Goal: Check status: Check status

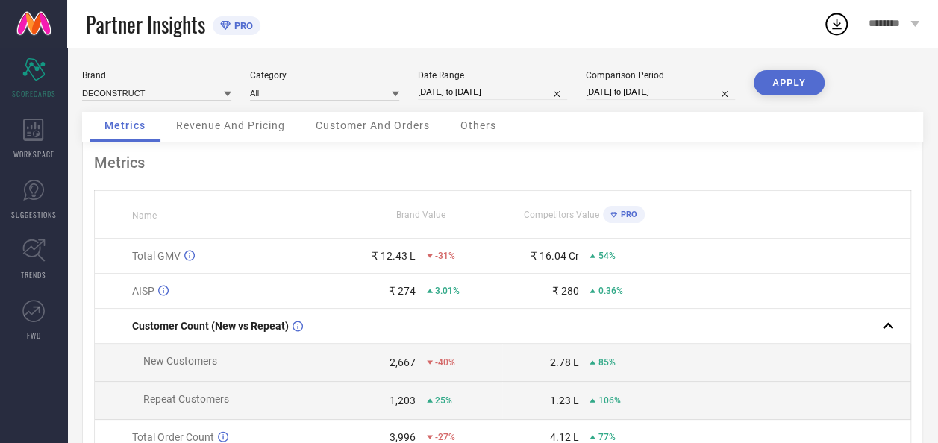
click at [533, 97] on input "[DATE] to [DATE]" at bounding box center [492, 92] width 149 height 16
select select "6"
select select "2025"
select select "7"
select select "2025"
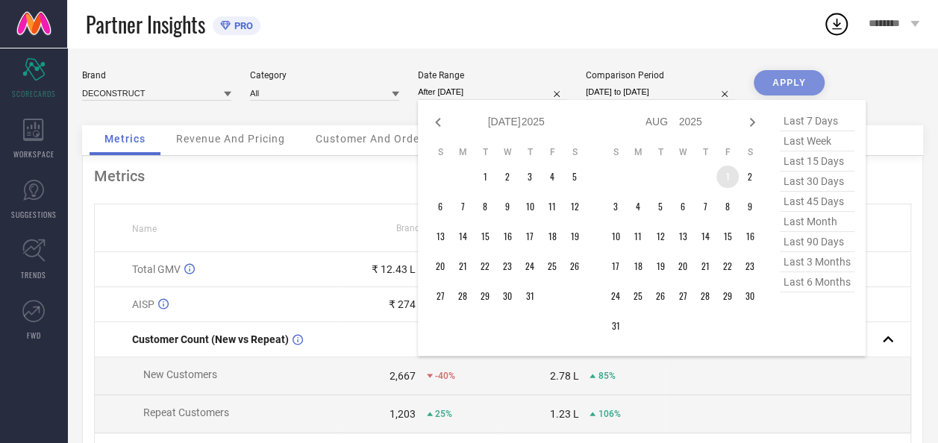
click at [723, 179] on td "1" at bounding box center [727, 177] width 22 height 22
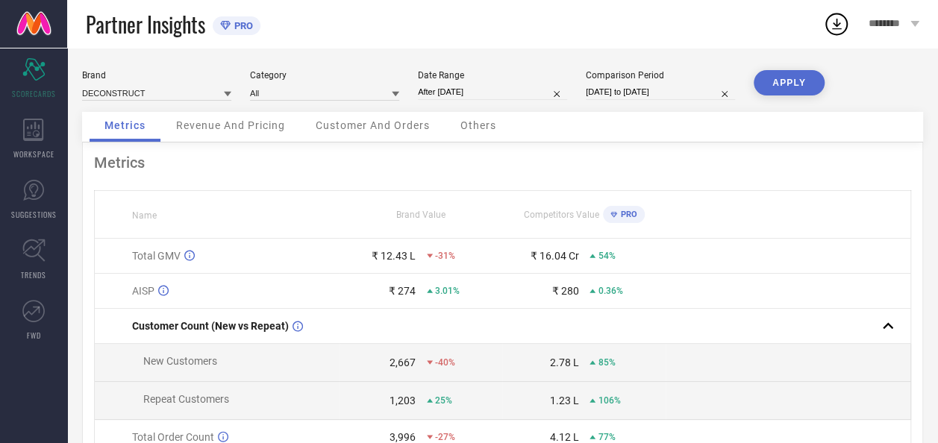
type input "[DATE] to [DATE]"
click at [769, 78] on button "APPLY" at bounding box center [788, 82] width 71 height 25
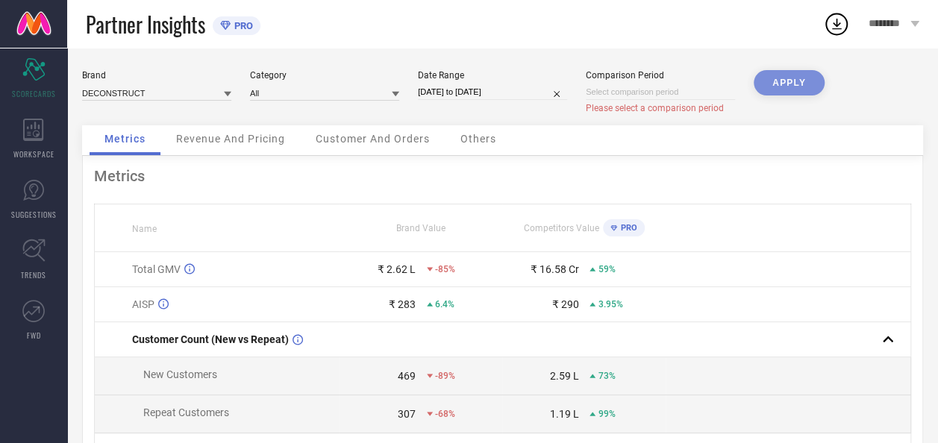
select select "8"
select select "2025"
select select "9"
select select "2025"
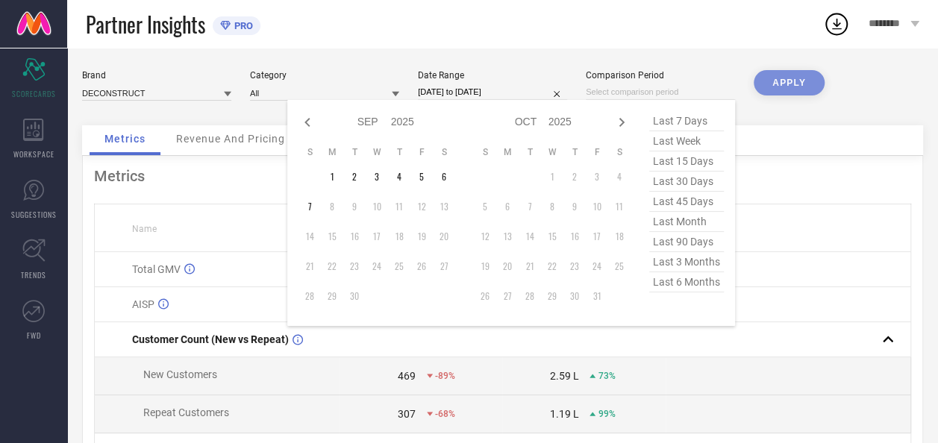
click at [650, 95] on input at bounding box center [659, 92] width 149 height 16
click at [330, 184] on td "1" at bounding box center [332, 177] width 22 height 22
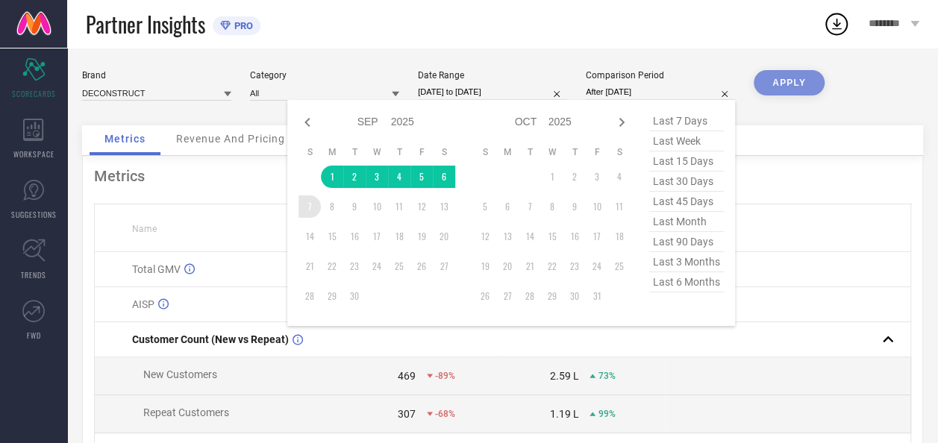
type input "[DATE] to [DATE]"
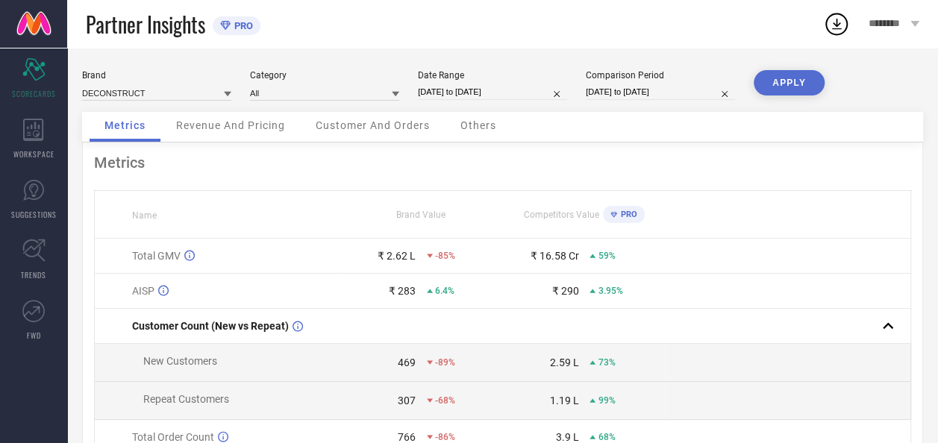
click at [495, 101] on div "Brand DECONSTRUCT Category All Date Range [DATE] to [DATE] Comparison Period [D…" at bounding box center [502, 91] width 841 height 42
click at [306, 100] on input at bounding box center [324, 93] width 149 height 16
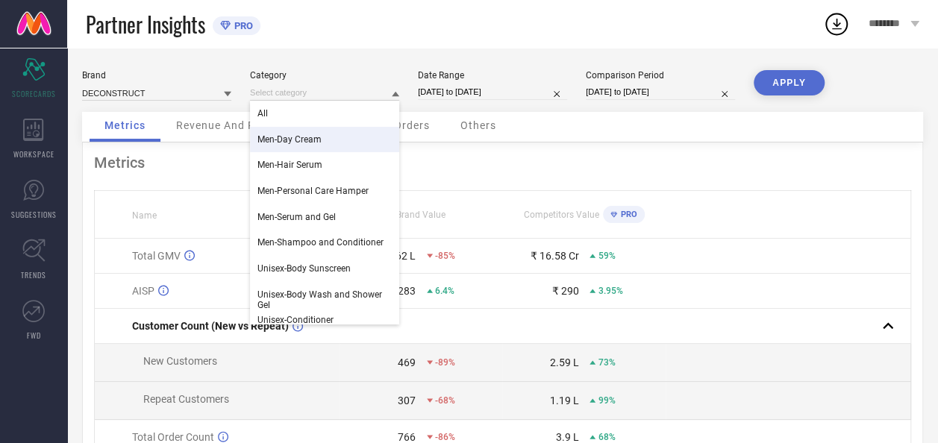
click at [322, 143] on div "Men-Day Cream" at bounding box center [324, 139] width 149 height 25
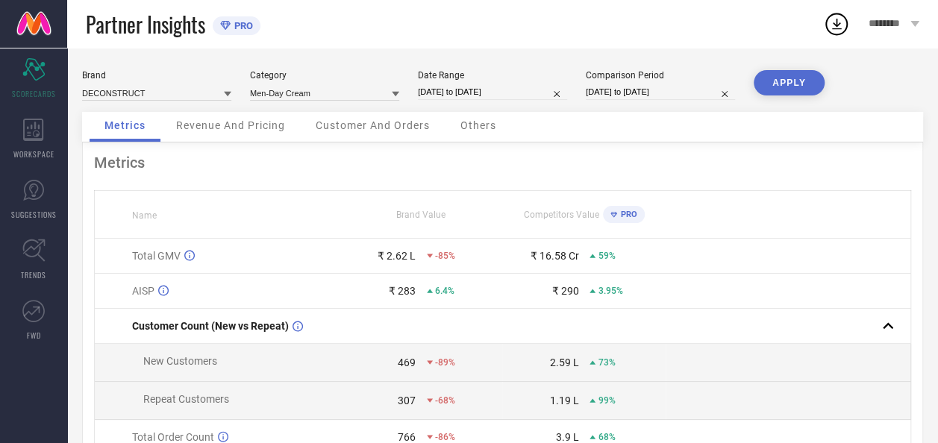
click at [803, 77] on button "APPLY" at bounding box center [788, 82] width 71 height 25
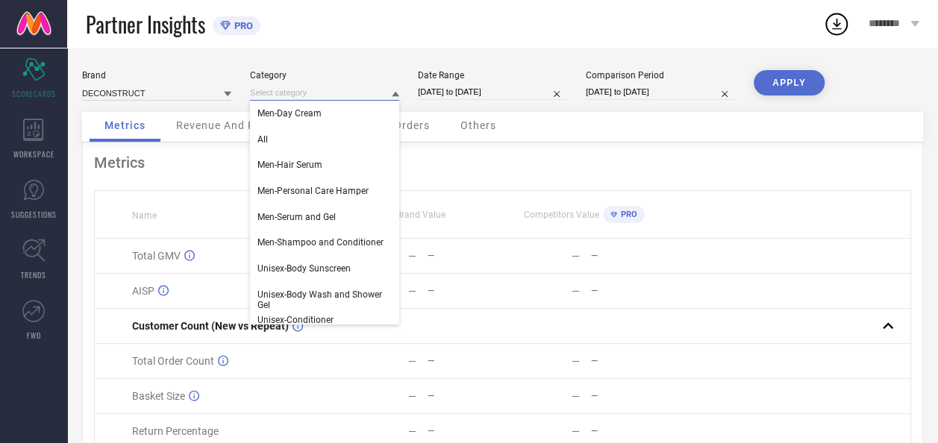
click at [339, 95] on input at bounding box center [324, 93] width 149 height 16
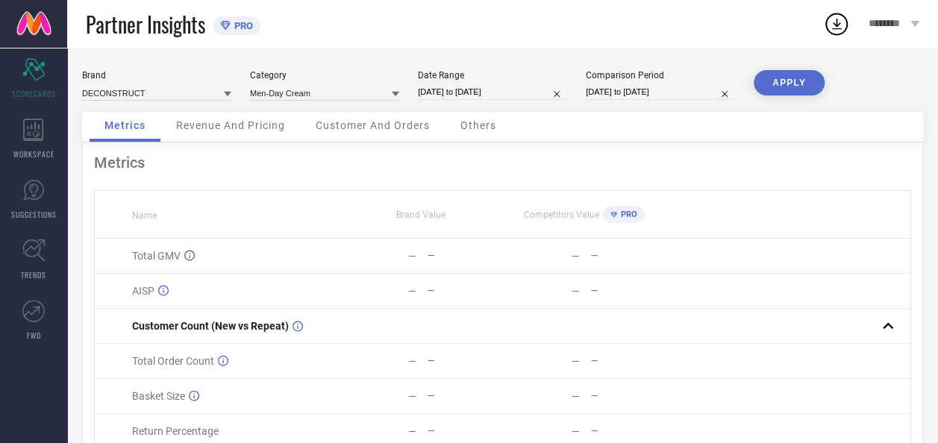
click at [395, 101] on div at bounding box center [395, 94] width 7 height 14
